Goal: Task Accomplishment & Management: Manage account settings

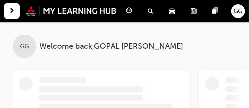
click at [242, 14] on span "GG" at bounding box center [238, 11] width 9 height 9
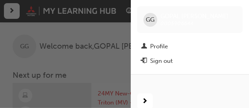
click at [151, 17] on span "GG" at bounding box center [150, 19] width 9 height 9
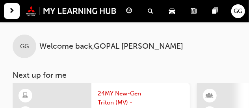
click at [151, 17] on div "Search Learning" at bounding box center [152, 11] width 21 height 16
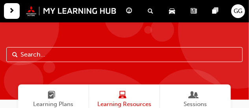
click at [240, 12] on span "GG" at bounding box center [238, 11] width 9 height 9
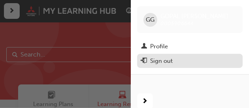
click at [154, 59] on div "Sign out" at bounding box center [161, 61] width 22 height 9
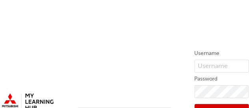
drag, startPoint x: 142, startPoint y: 91, endPoint x: 143, endPoint y: 59, distance: 31.9
click at [143, 59] on div "Username Password Sign In Sign up Forgot your password? Got an account verifica…" at bounding box center [124, 84] width 249 height 169
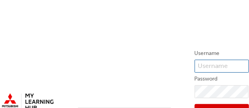
click at [229, 66] on input "text" at bounding box center [221, 66] width 54 height 13
type input "0005371735"
